Goal: Transaction & Acquisition: Purchase product/service

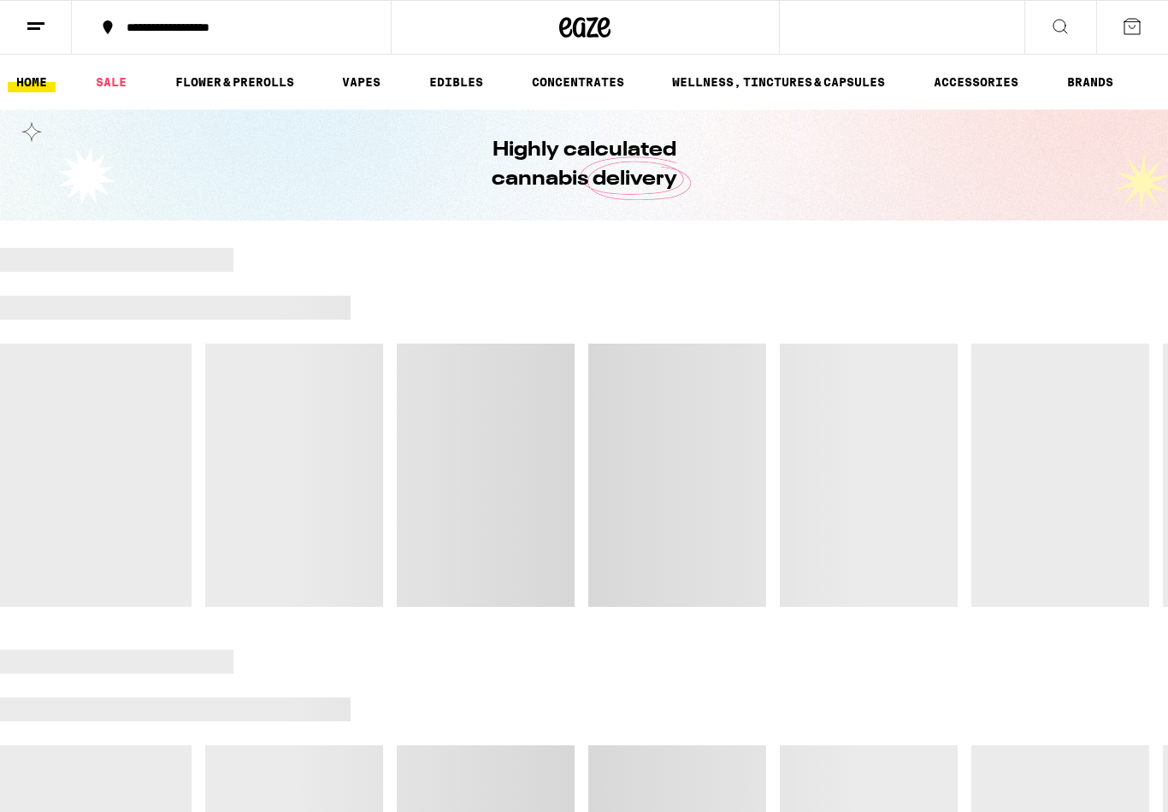
click at [1116, 698] on div at bounding box center [759, 710] width 817 height 24
